Goal: Information Seeking & Learning: Check status

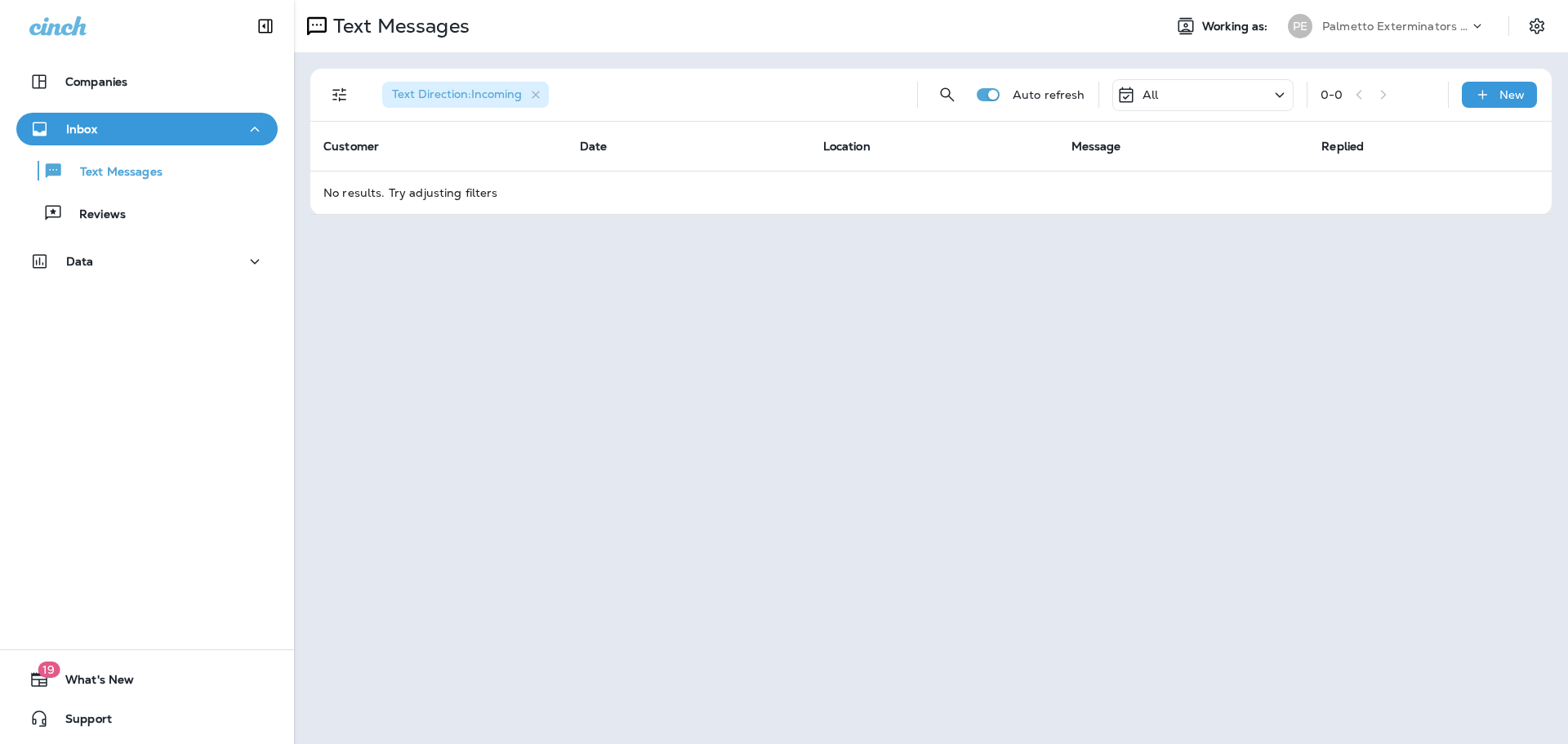
click at [1190, 101] on div "All" at bounding box center [1202, 95] width 182 height 31
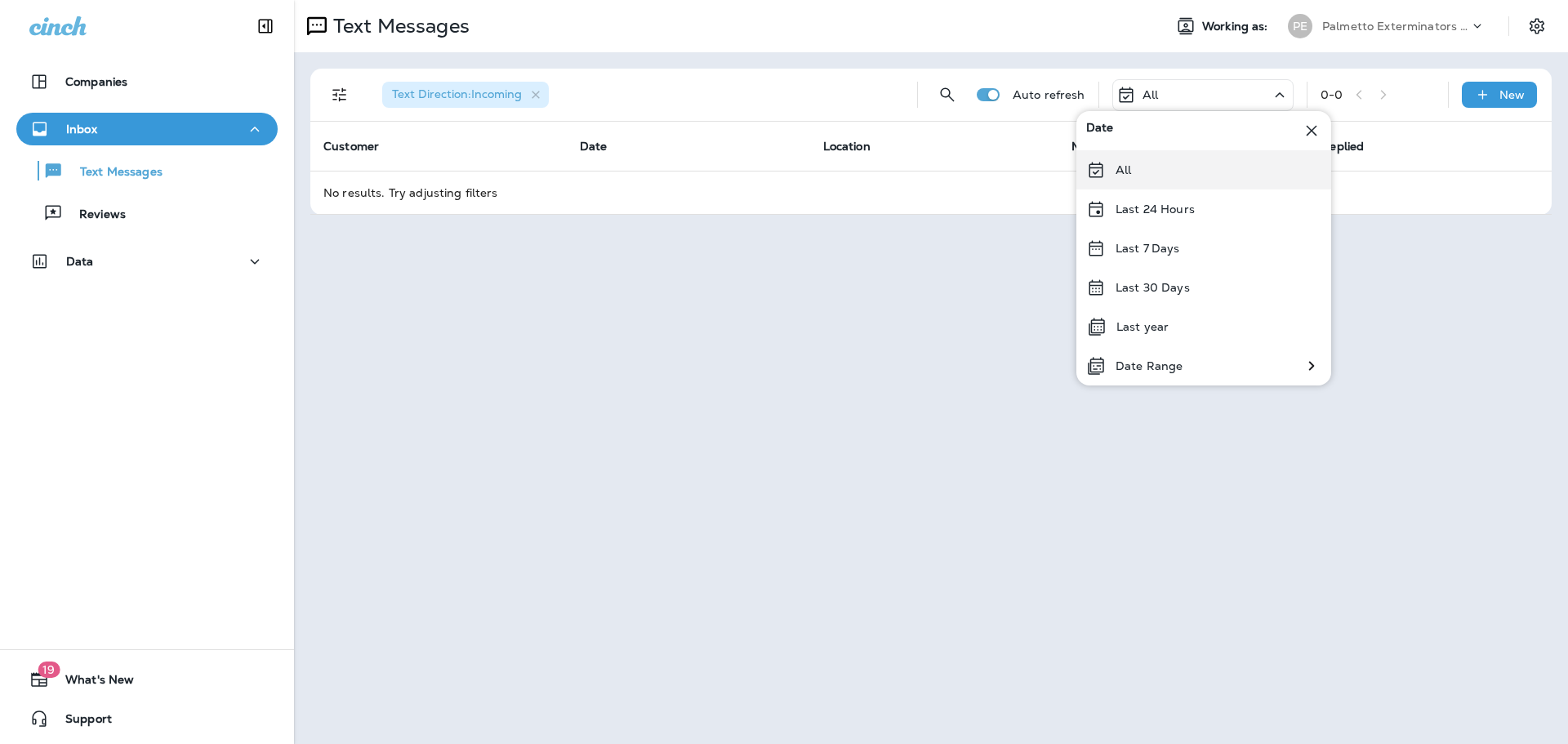
click at [1127, 172] on p "All" at bounding box center [1124, 169] width 16 height 13
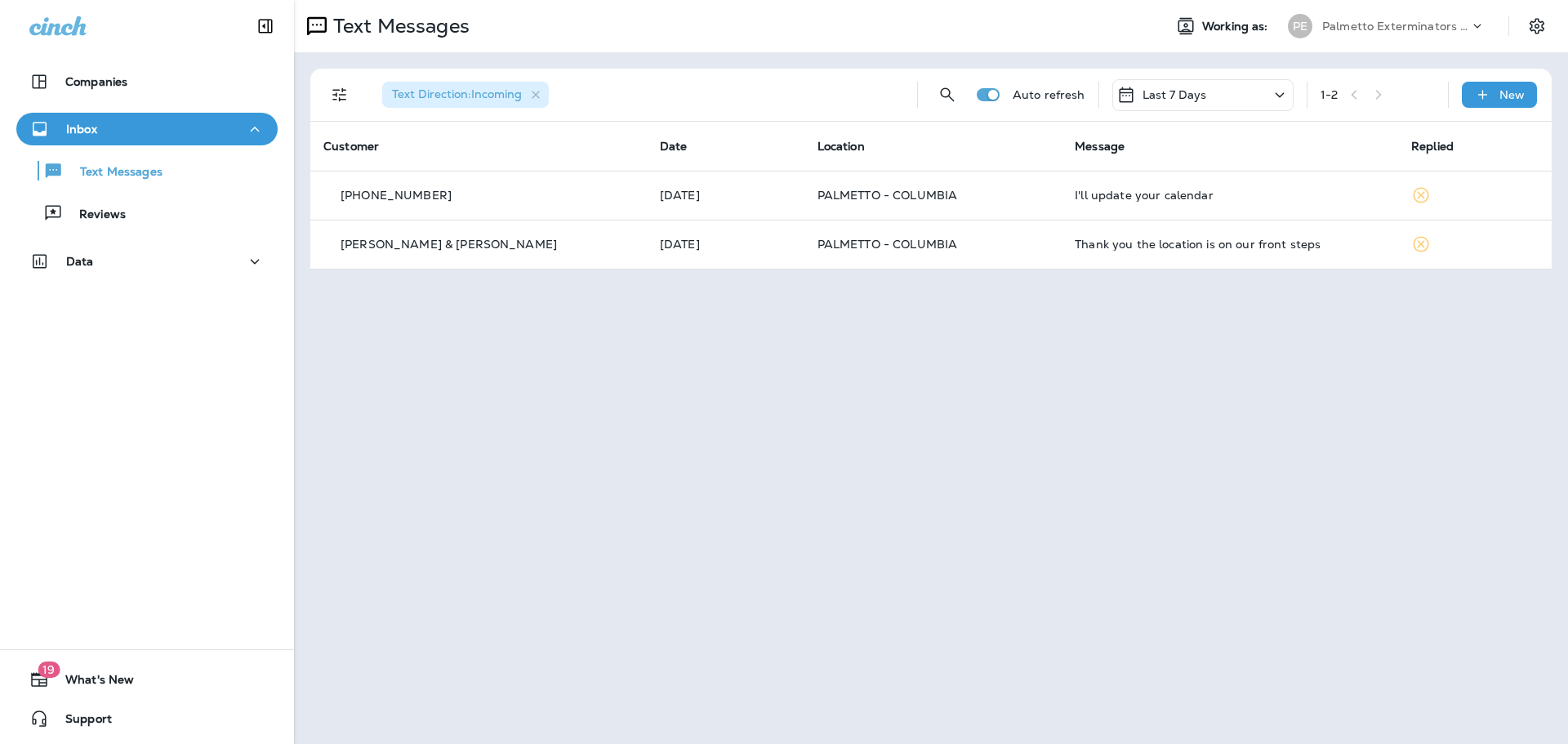
click at [1185, 90] on p "Last 7 Days" at bounding box center [1175, 94] width 65 height 13
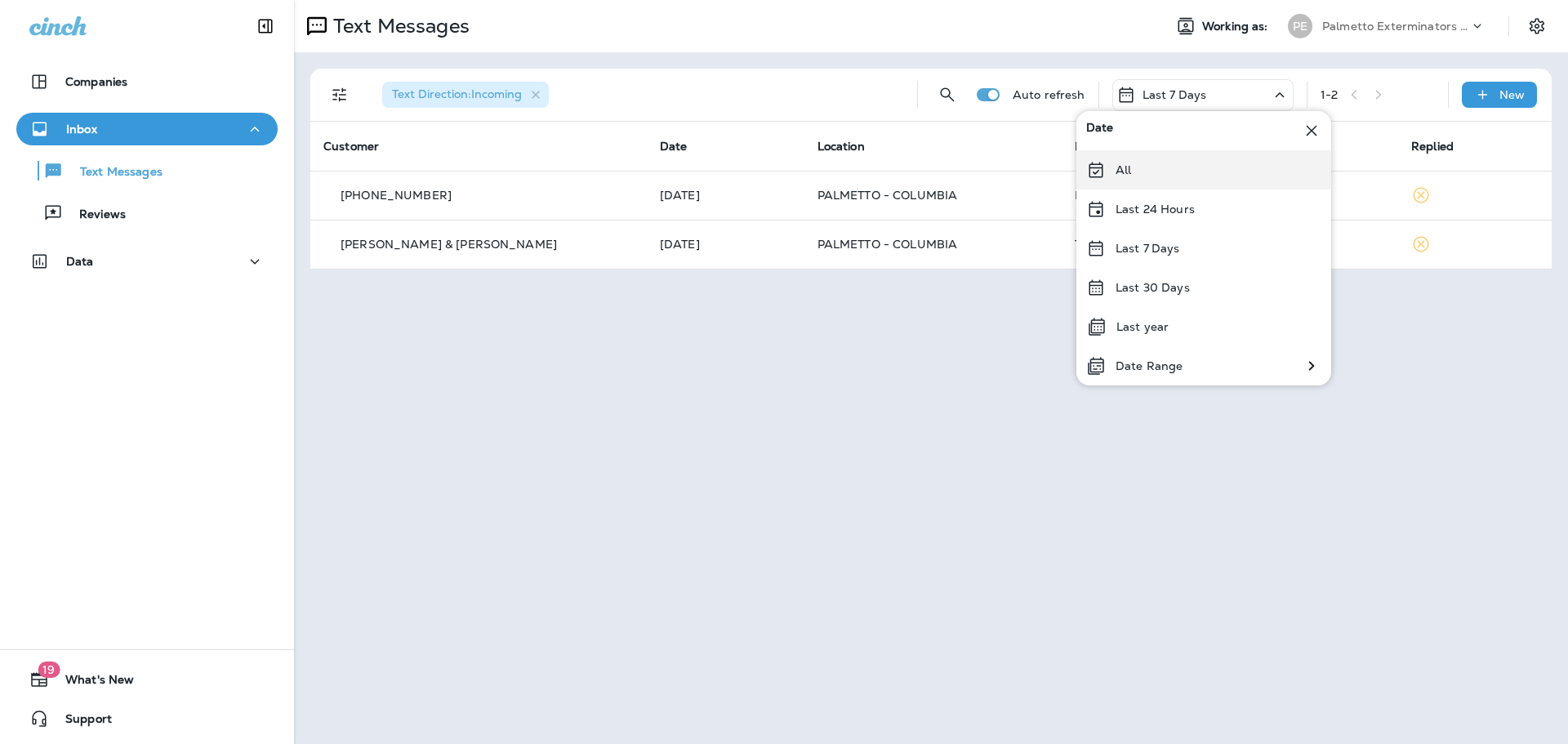
click at [1098, 178] on icon at bounding box center [1095, 170] width 14 height 16
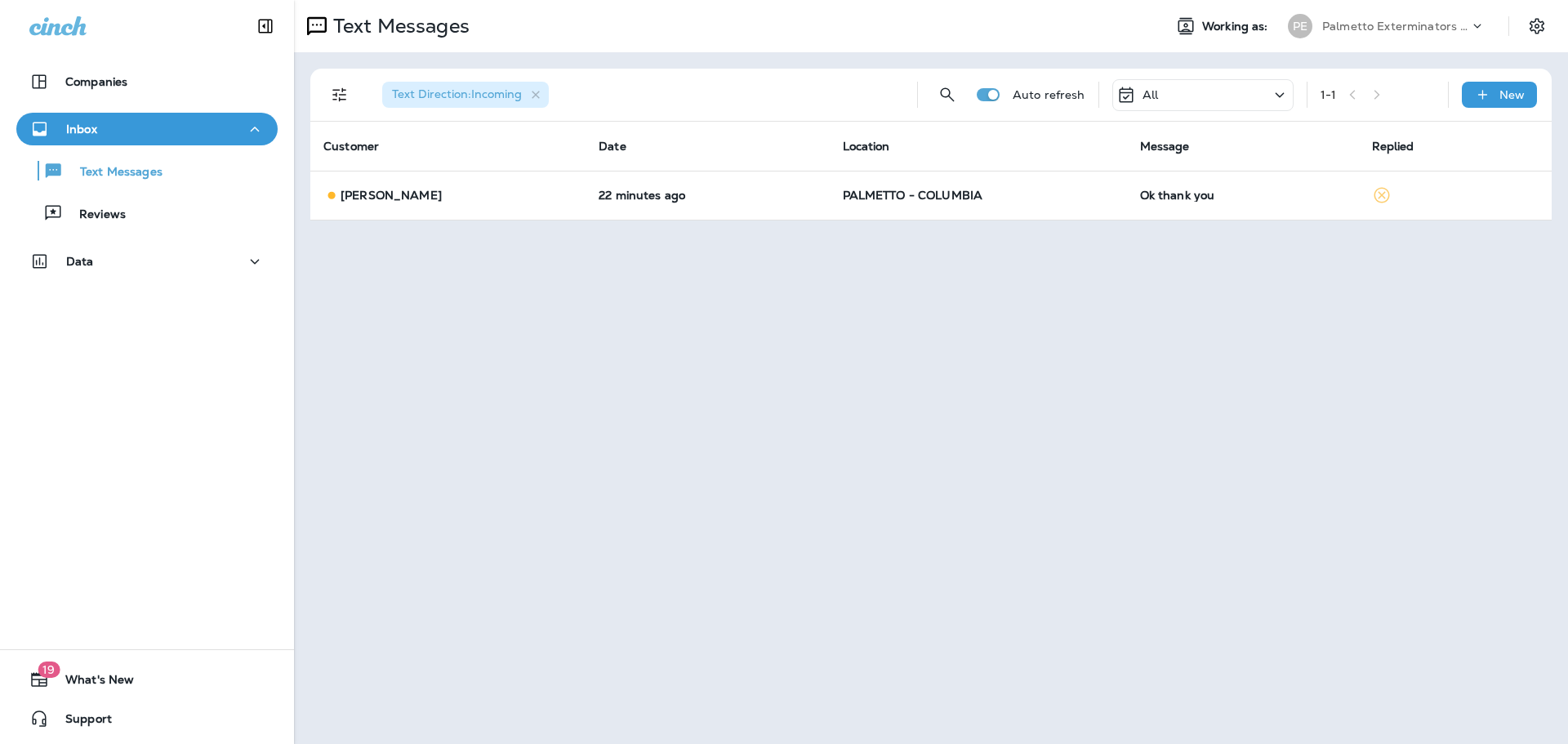
click at [1176, 100] on div "All" at bounding box center [1202, 95] width 182 height 31
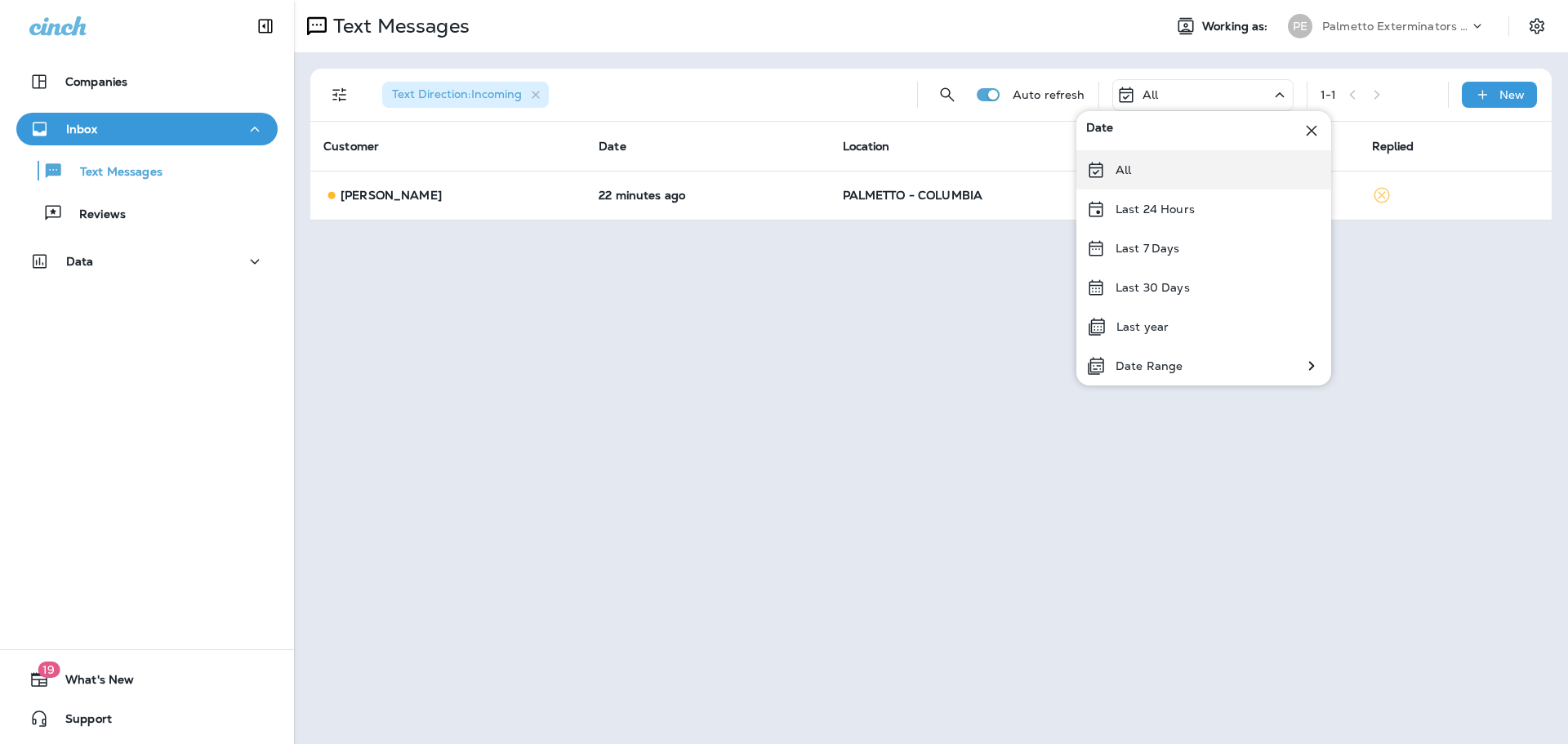
click at [1179, 167] on div "All" at bounding box center [1204, 170] width 255 height 39
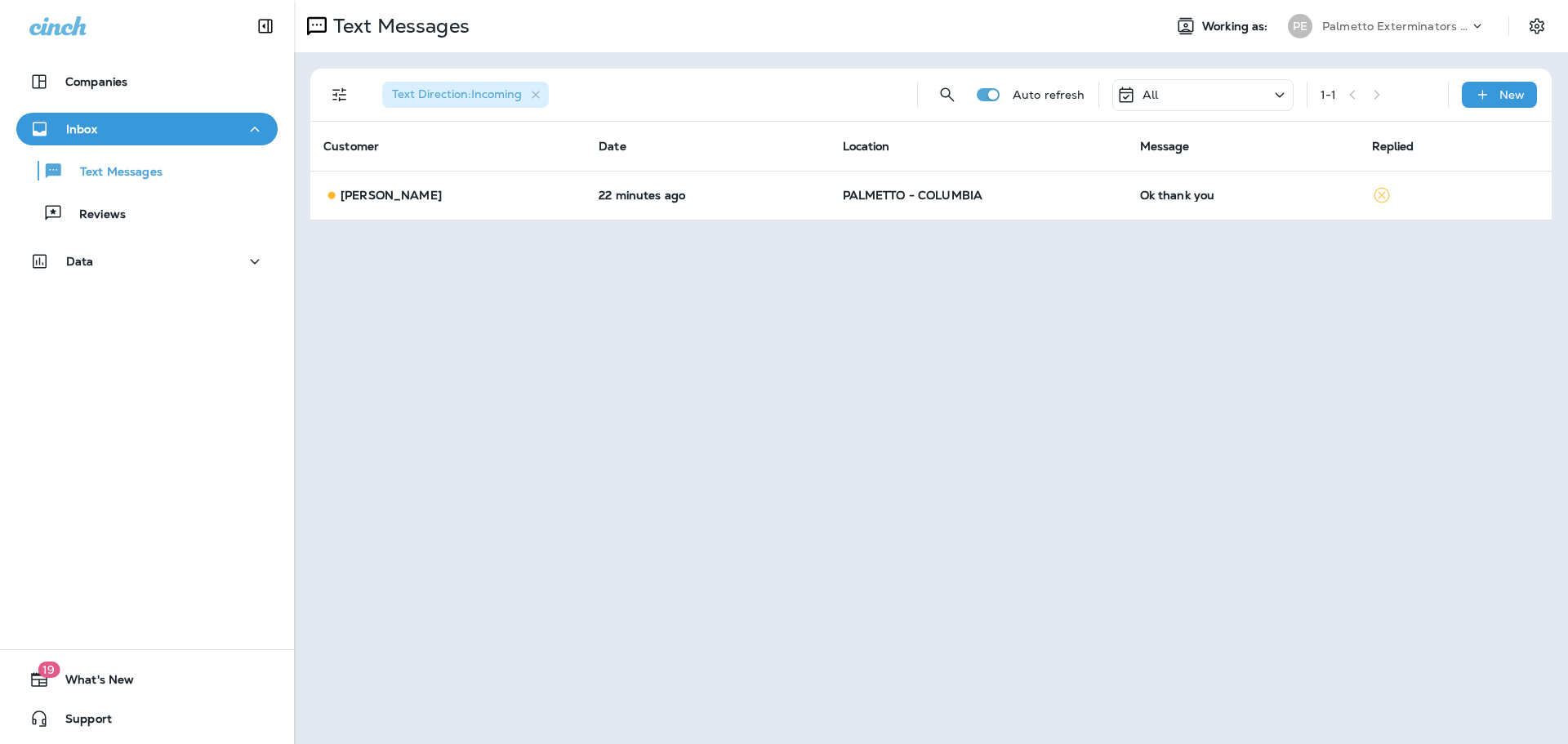
click at [1158, 96] on p "All" at bounding box center [1150, 94] width 16 height 13
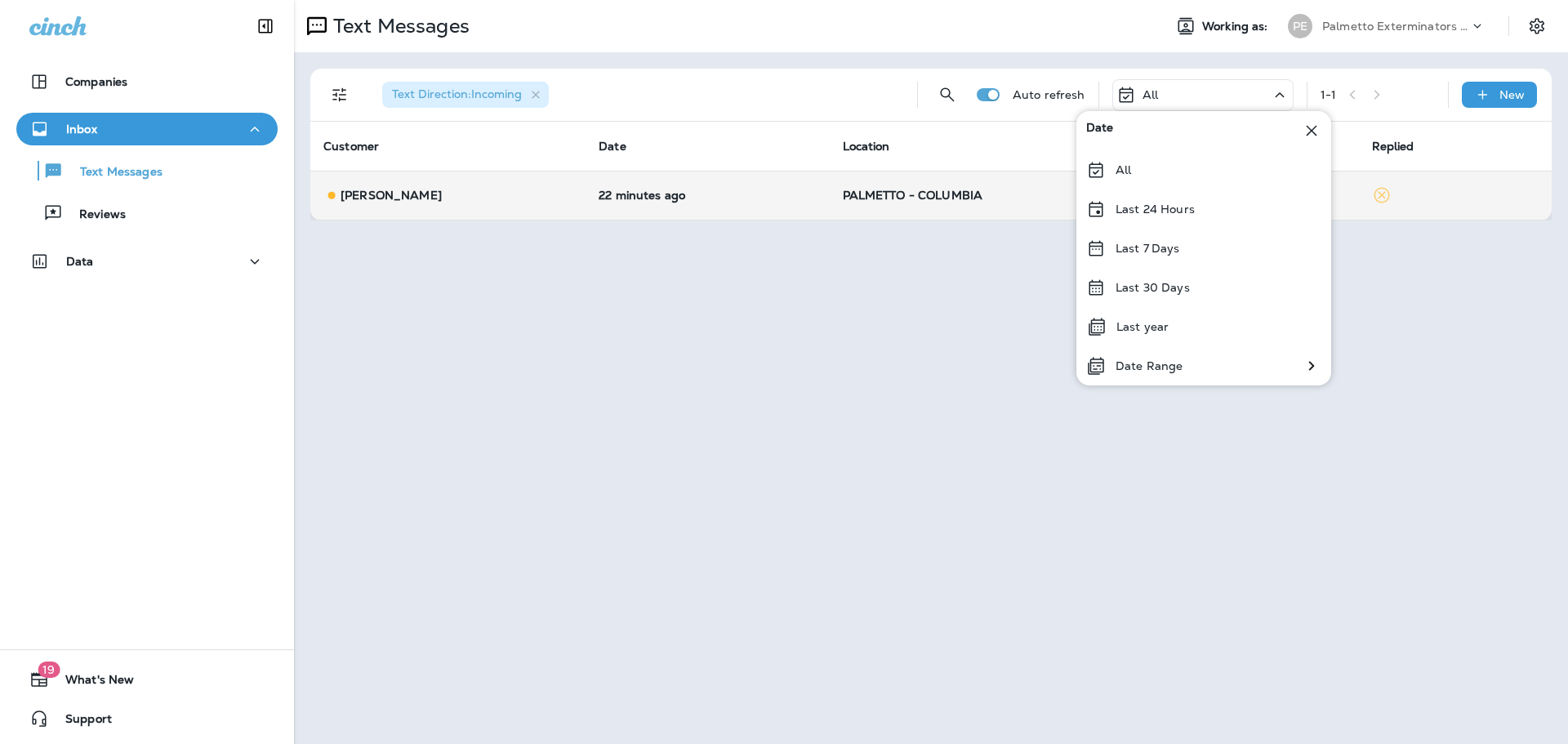
click at [1143, 178] on div "All" at bounding box center [1204, 170] width 255 height 39
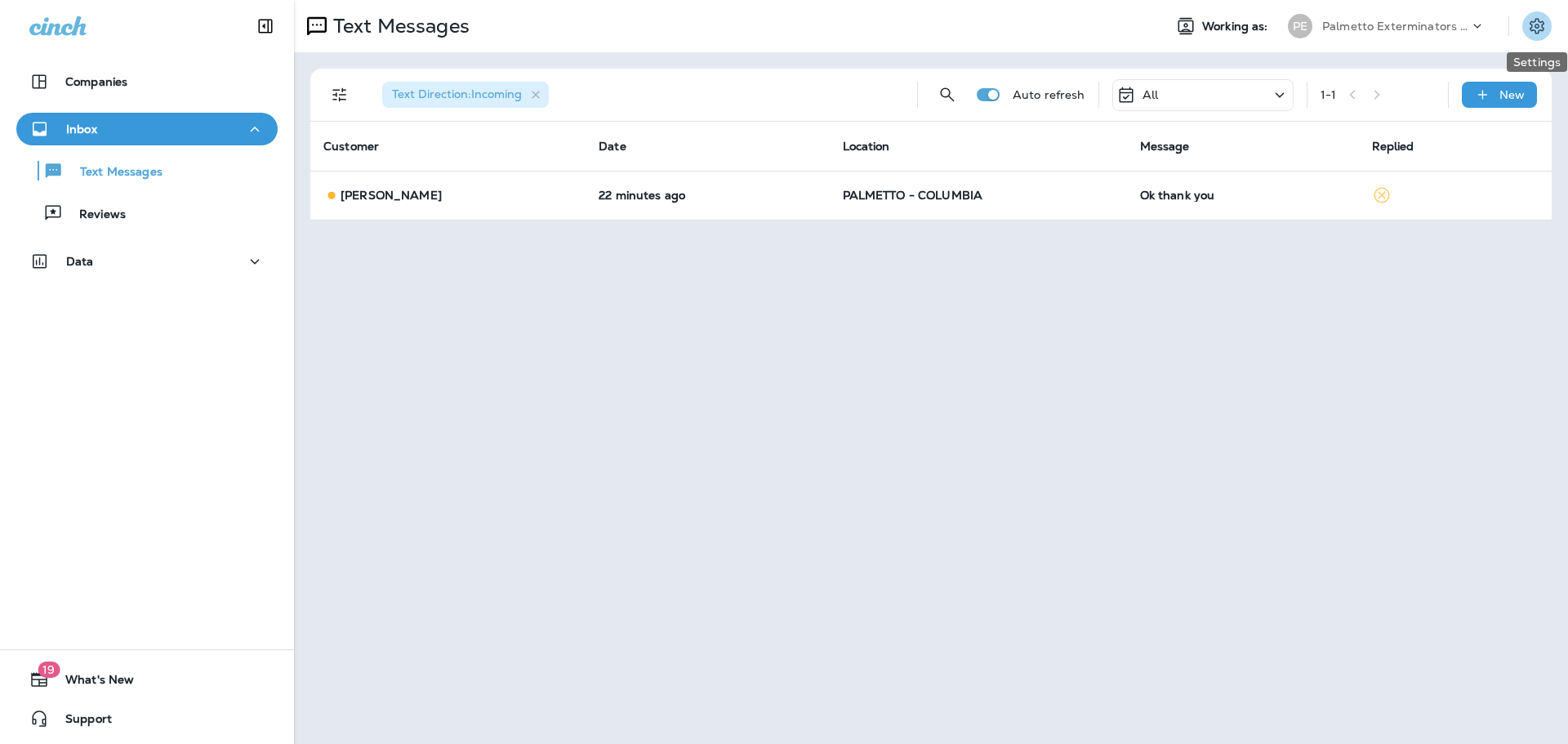
click at [1533, 29] on icon "Settings" at bounding box center [1537, 27] width 20 height 20
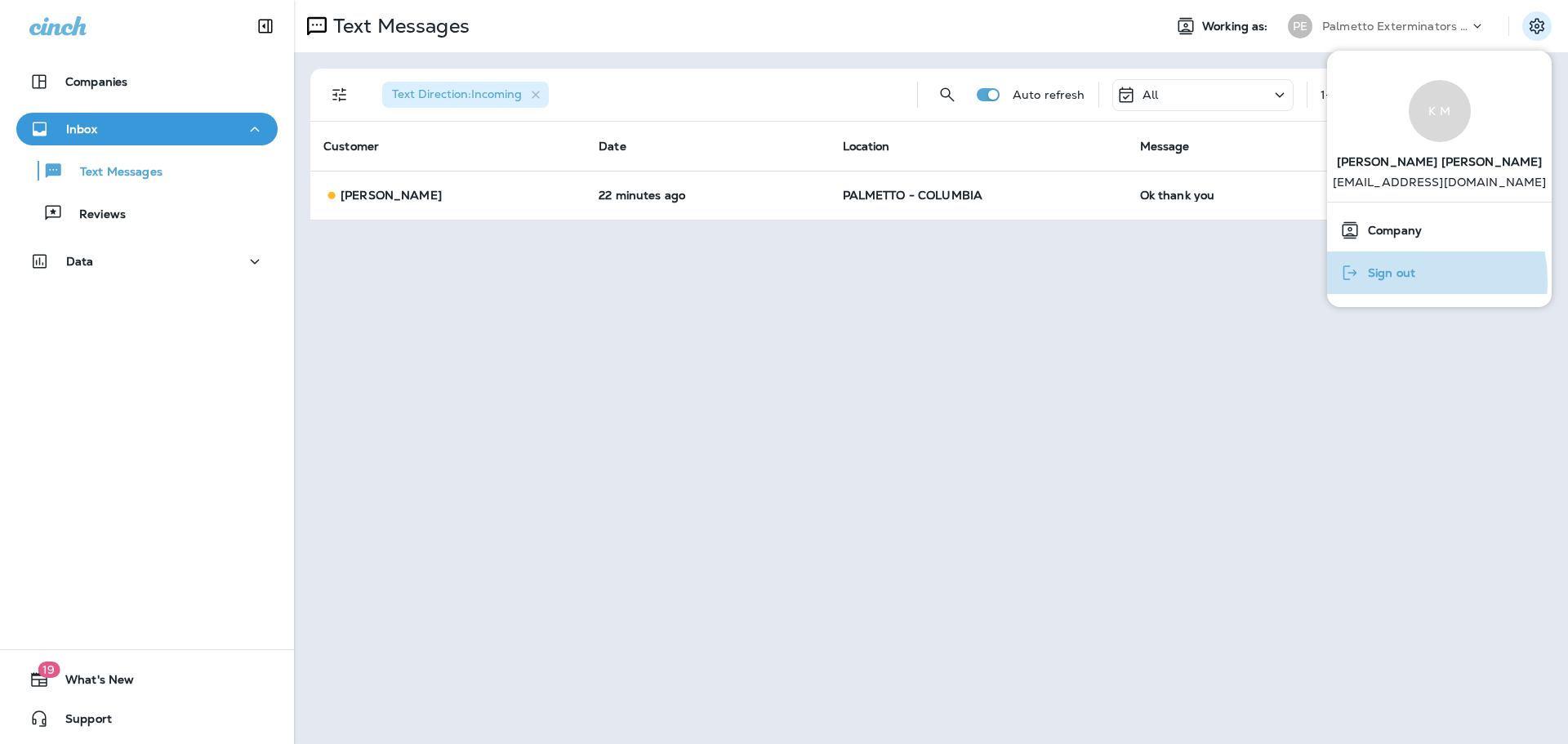
click at [1395, 280] on div "Sign out" at bounding box center [1378, 272] width 88 height 32
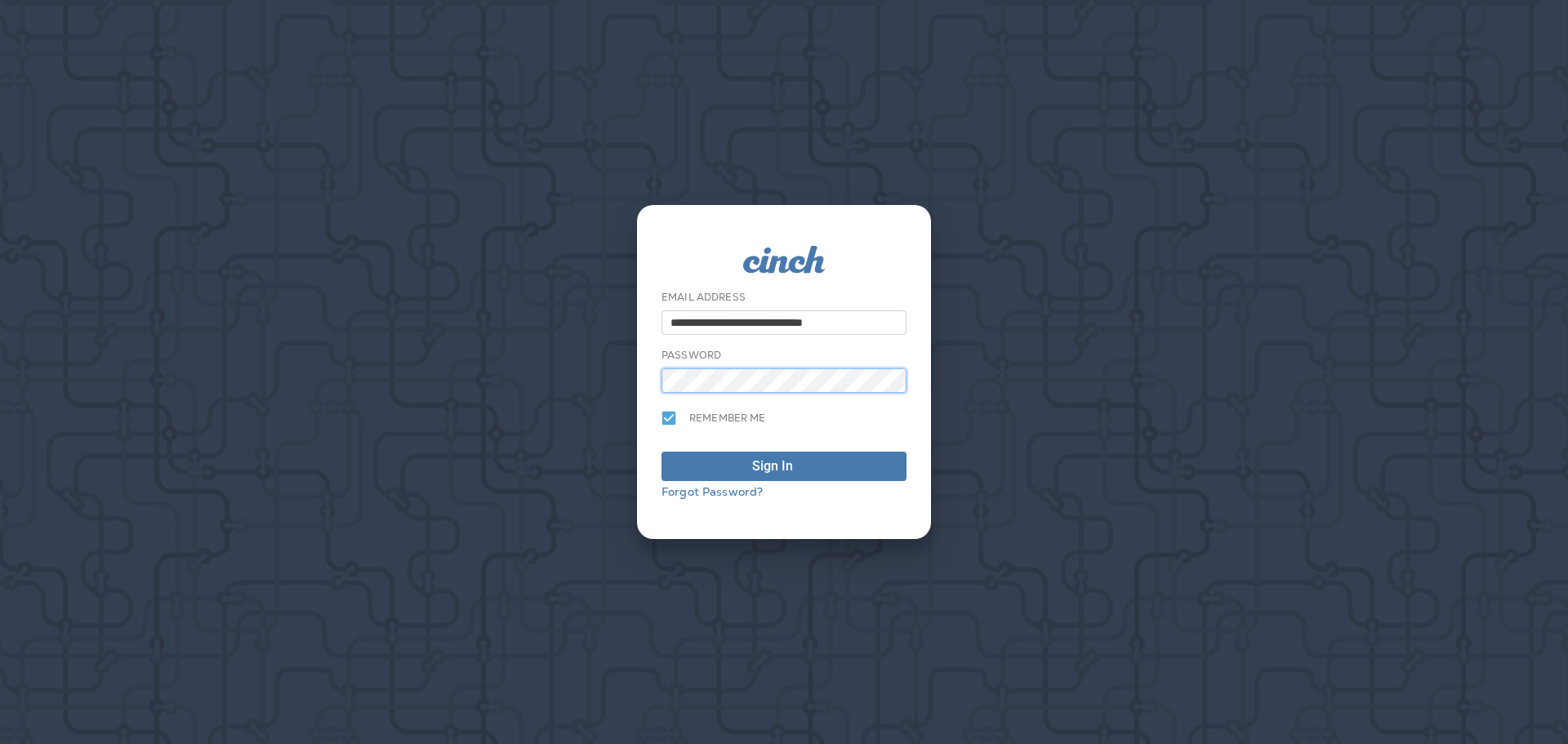
click at [661, 452] on button "Sign In" at bounding box center [784, 466] width 245 height 29
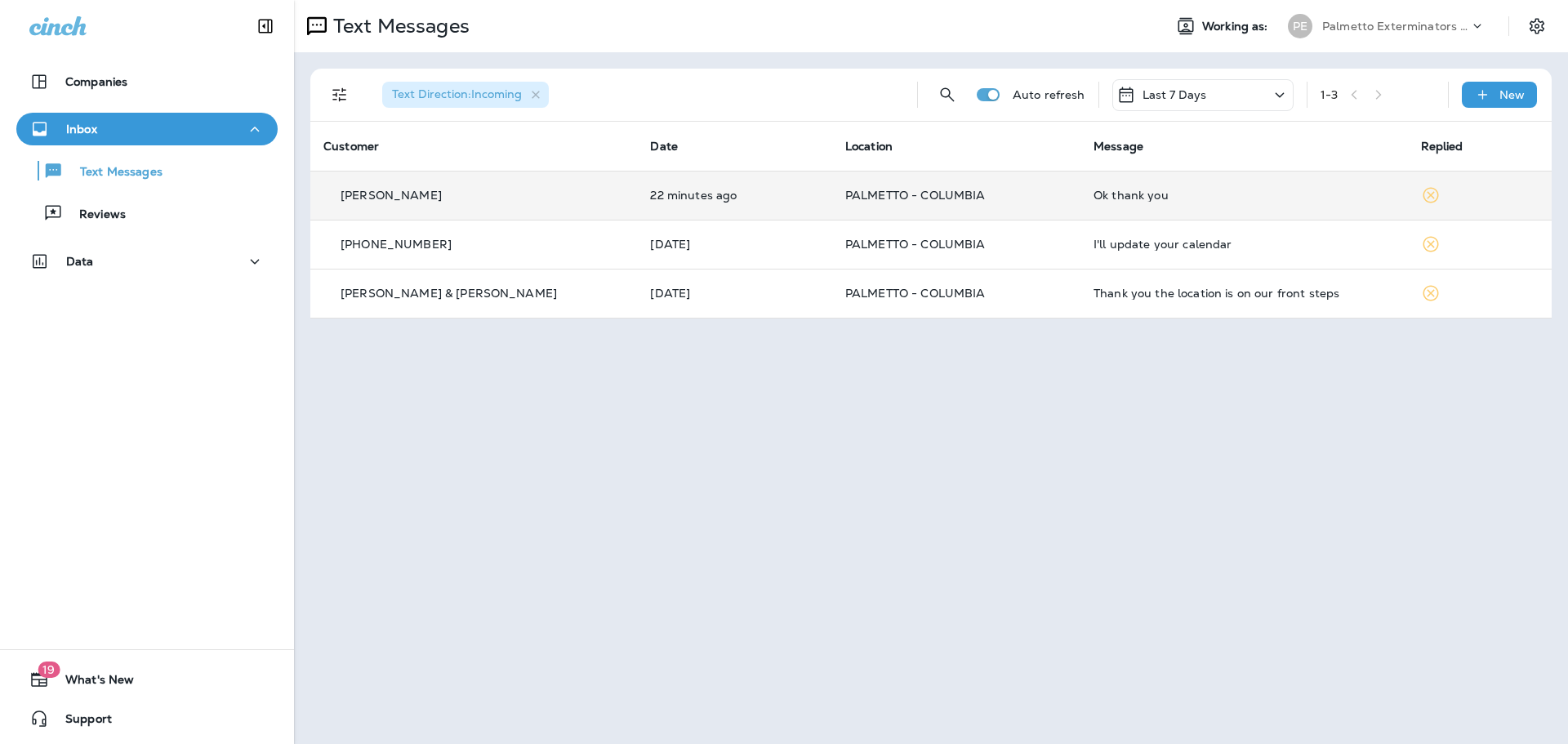
click at [1135, 192] on div "Ok thank you" at bounding box center [1243, 194] width 300 height 13
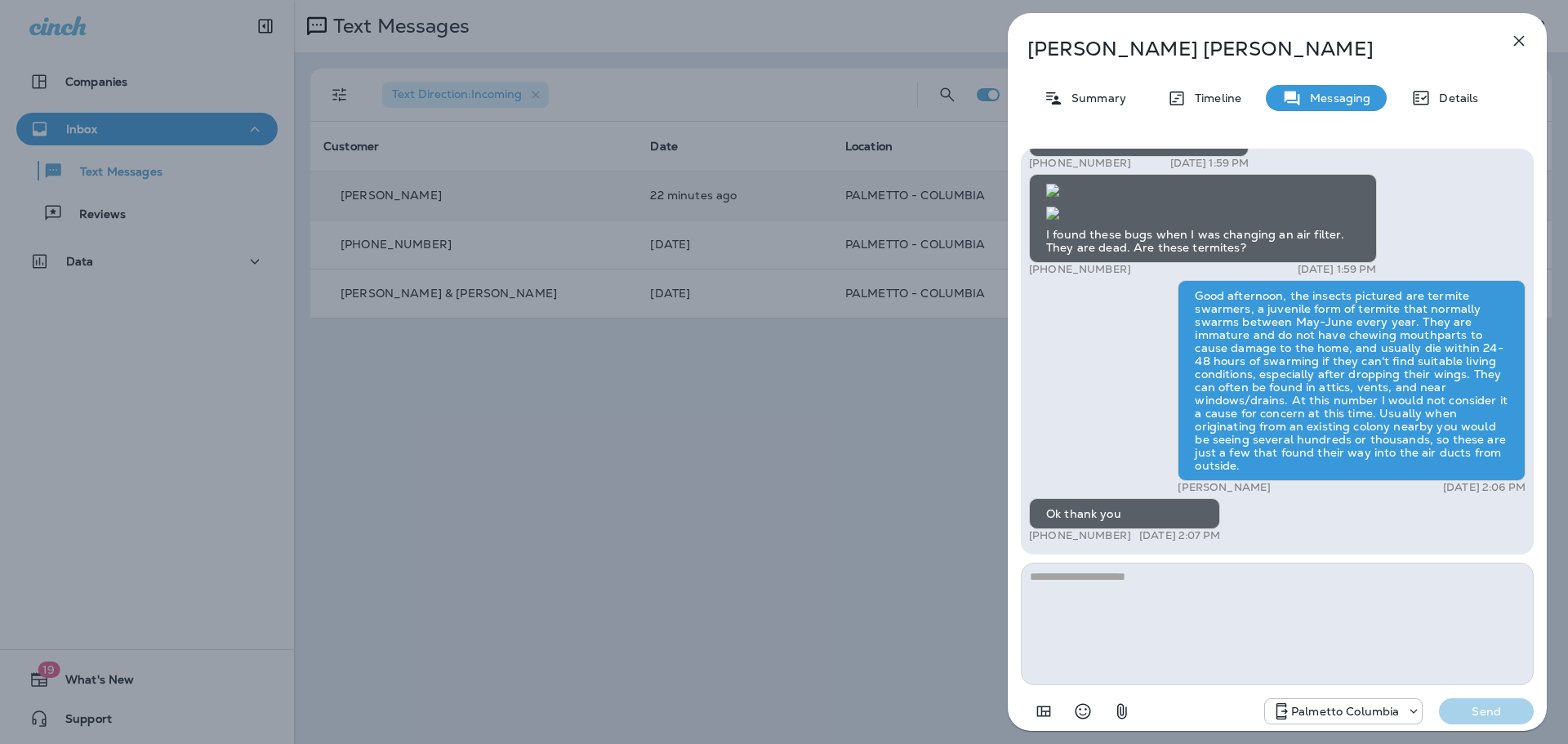
click at [1518, 40] on icon "button" at bounding box center [1519, 41] width 11 height 11
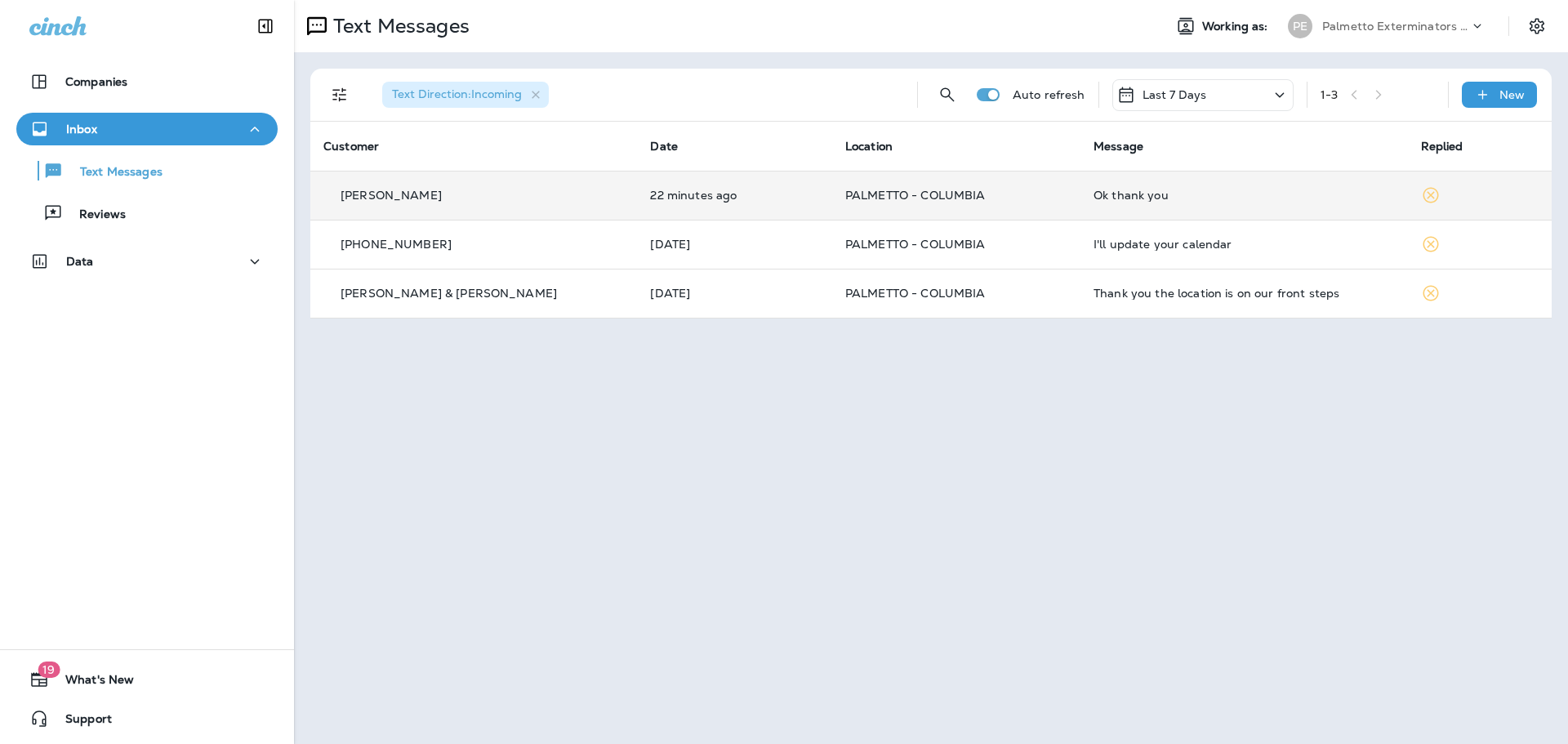
click at [1203, 105] on div "Last 7 Days" at bounding box center [1202, 95] width 182 height 31
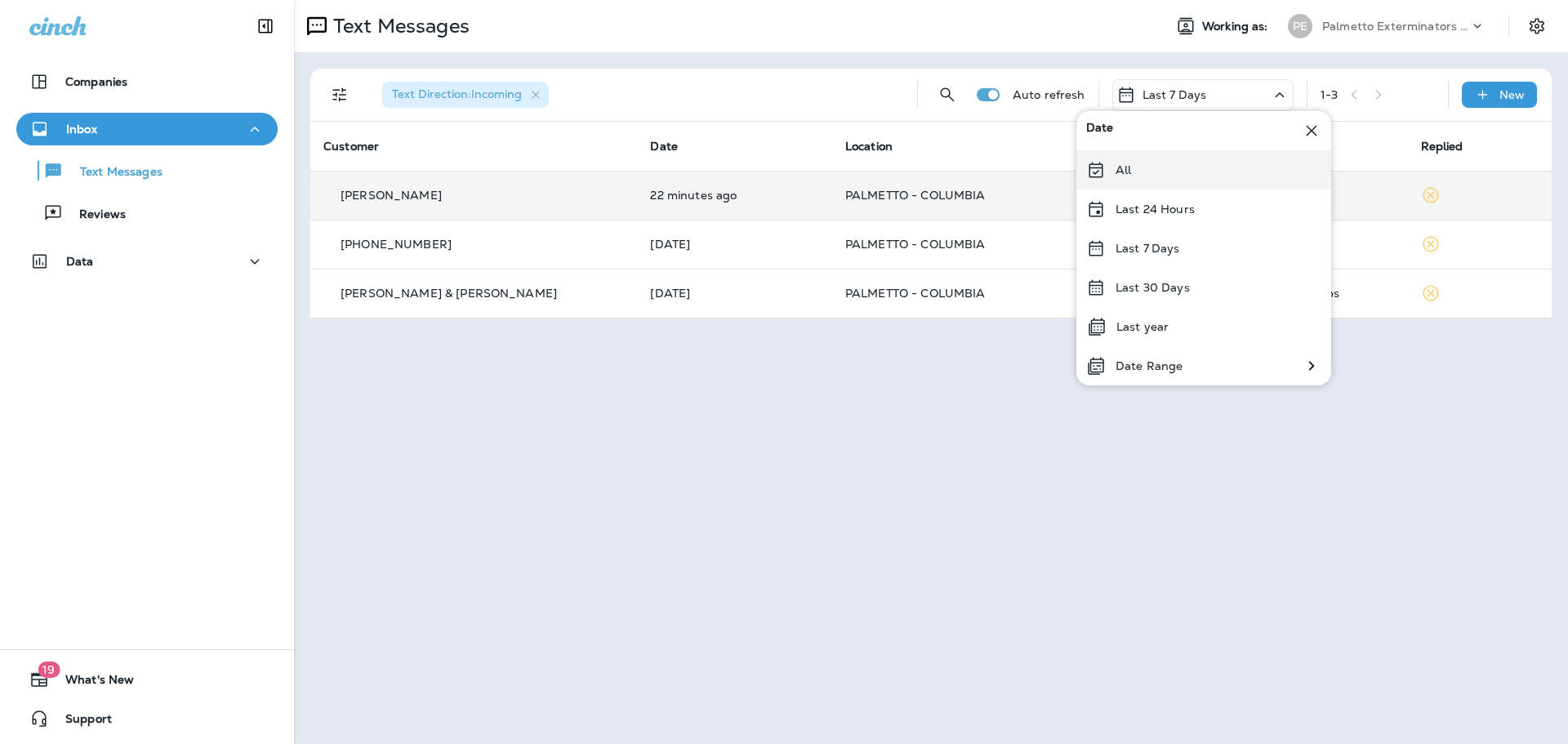
click at [1136, 168] on div "All" at bounding box center [1204, 170] width 255 height 39
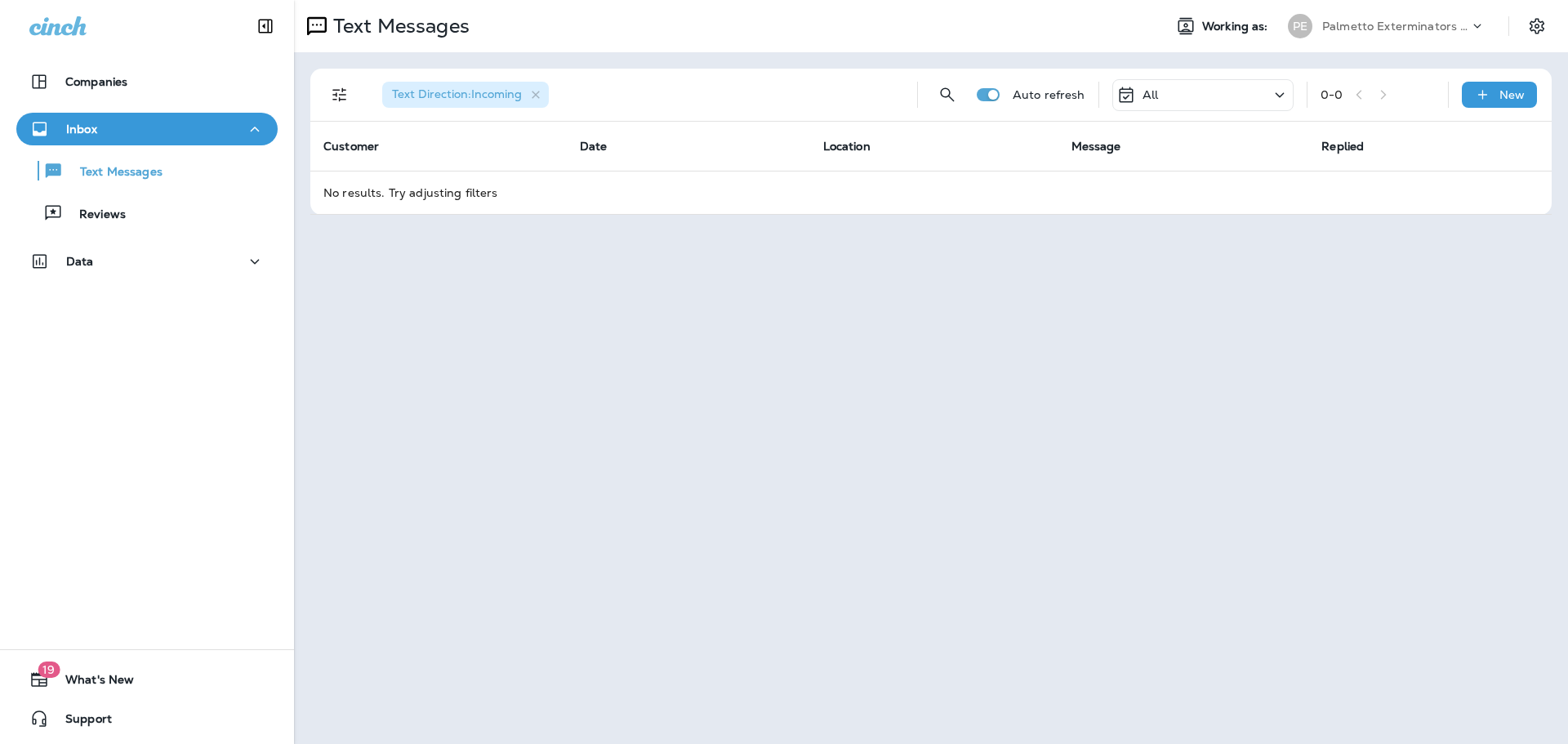
click at [1130, 95] on icon at bounding box center [1126, 95] width 20 height 20
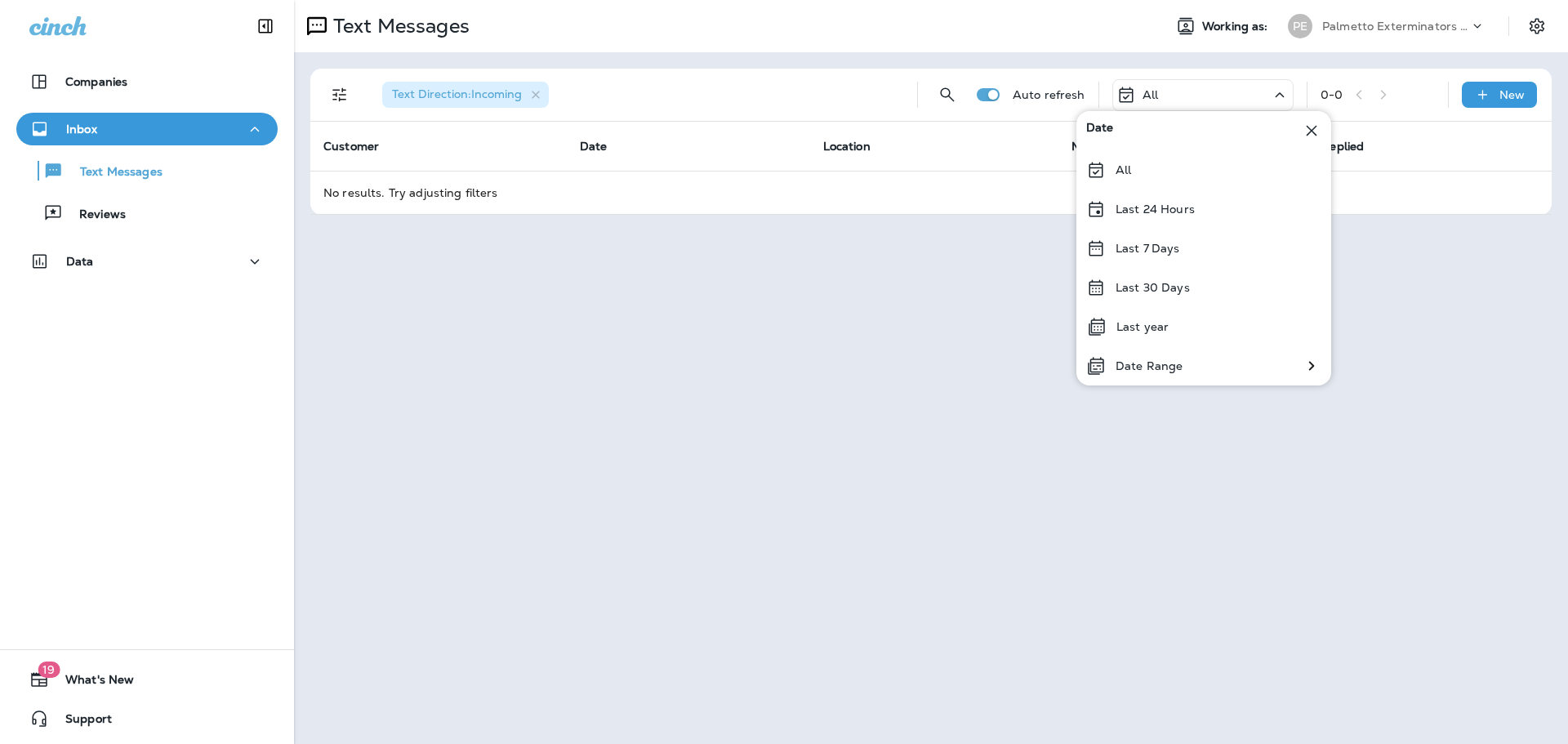
click at [1091, 169] on icon at bounding box center [1096, 170] width 20 height 20
